Goal: Navigation & Orientation: Find specific page/section

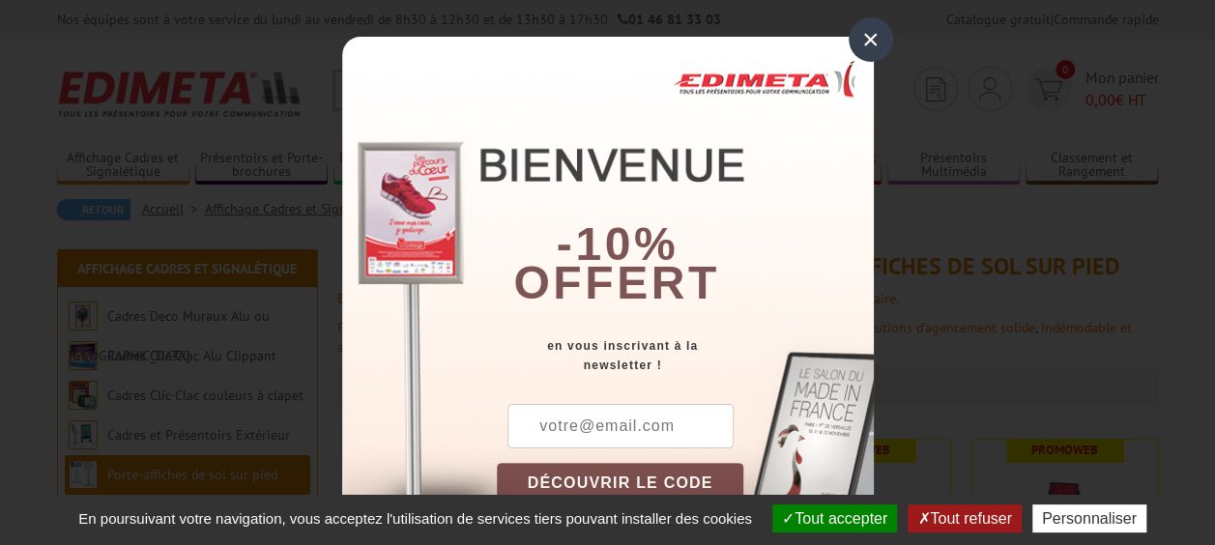
click at [859, 43] on div "×" at bounding box center [871, 39] width 44 height 44
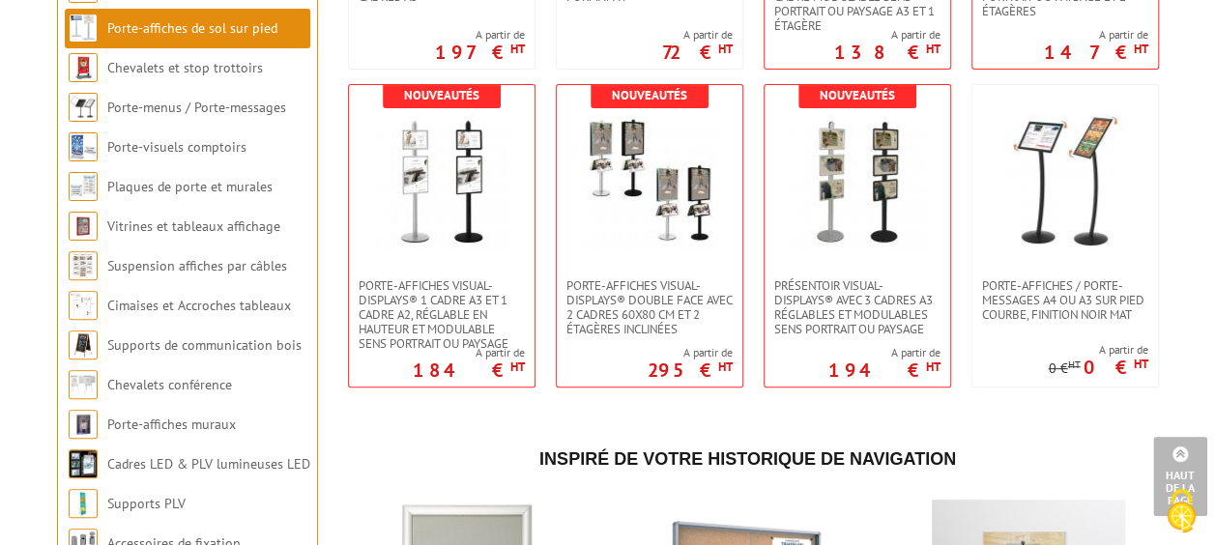
scroll to position [3819, 0]
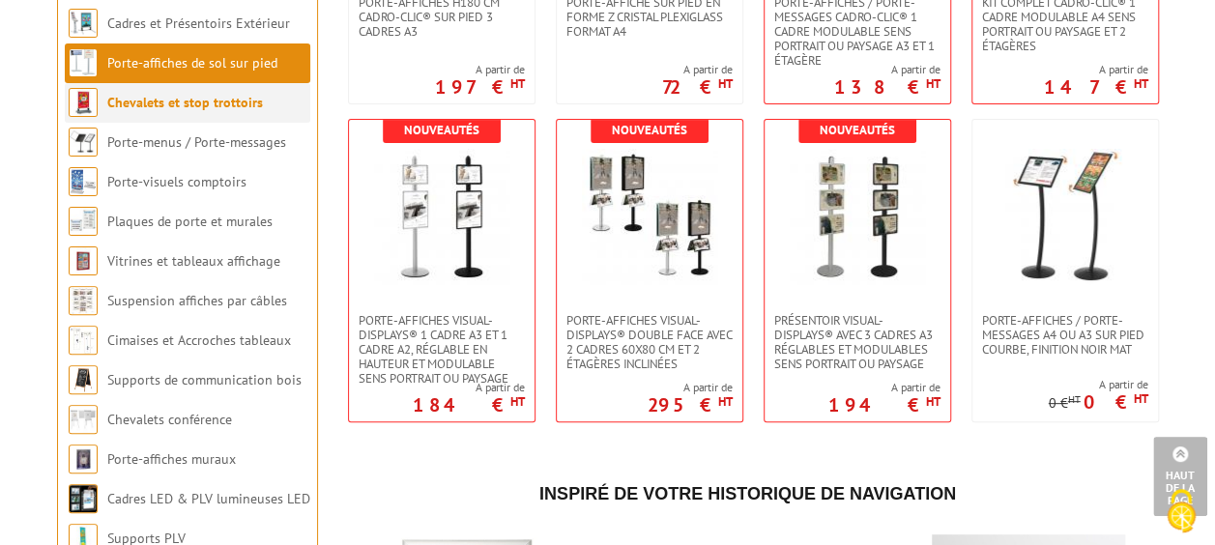
click at [108, 111] on link "Chevalets et stop trottoirs" at bounding box center [185, 102] width 156 height 17
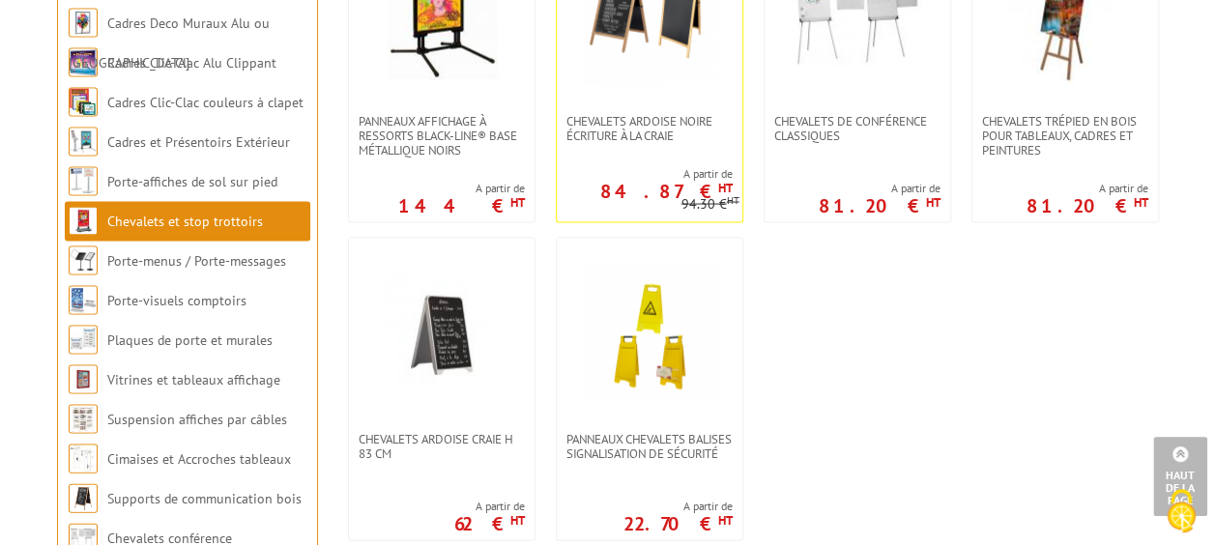
scroll to position [1821, 0]
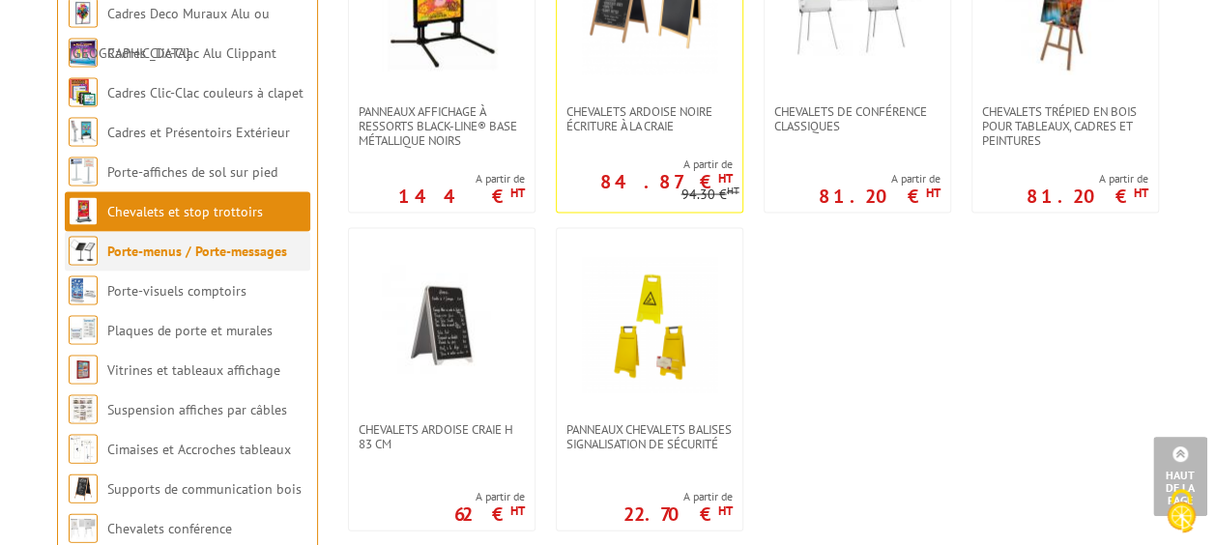
click at [195, 259] on link "Porte-menus / Porte-messages" at bounding box center [197, 250] width 180 height 17
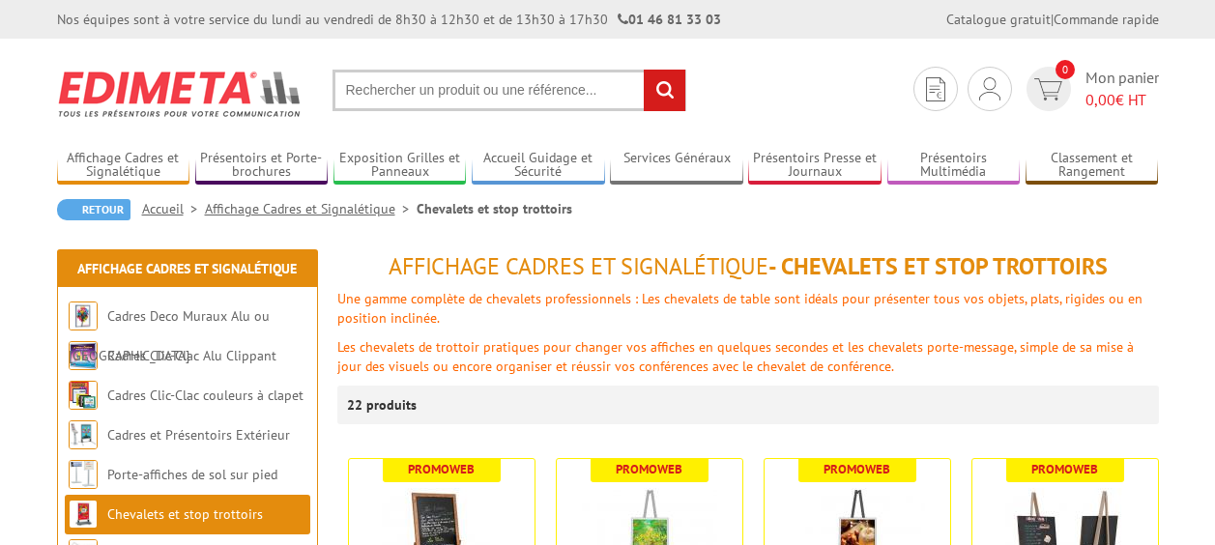
scroll to position [1821, 0]
